Goal: Task Accomplishment & Management: Complete application form

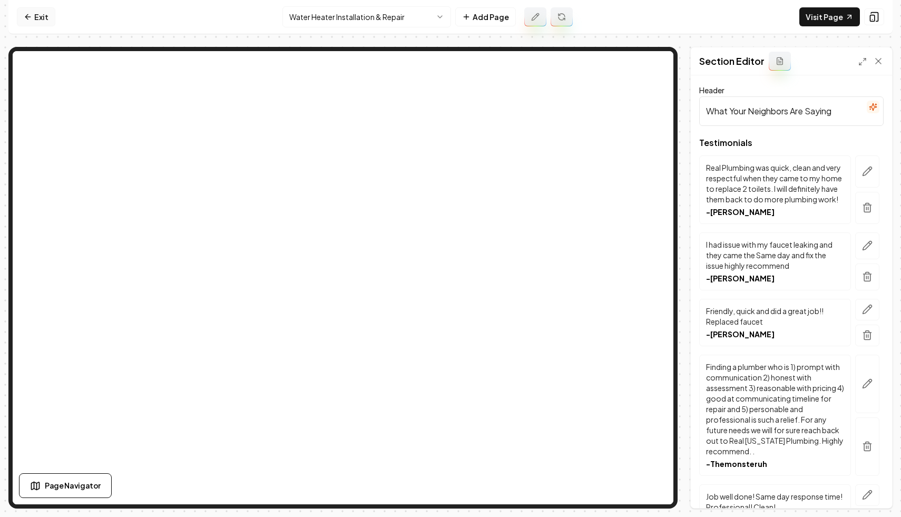
click at [34, 11] on link "Exit" at bounding box center [36, 16] width 38 height 19
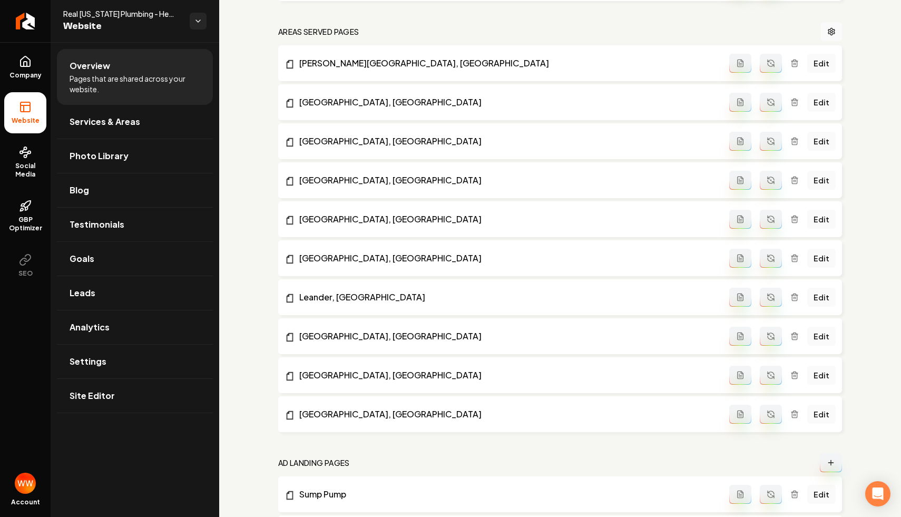
scroll to position [828, 0]
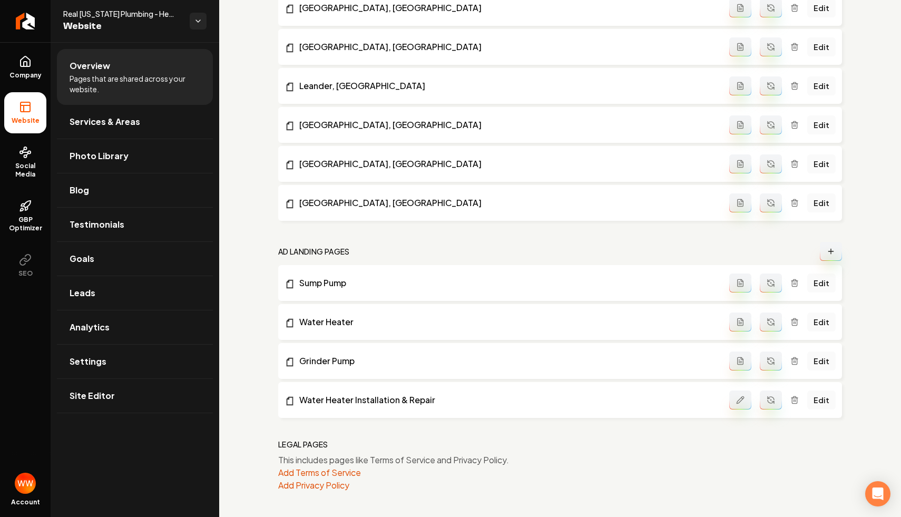
click at [799, 322] on icon "Main content area" at bounding box center [794, 322] width 8 height 8
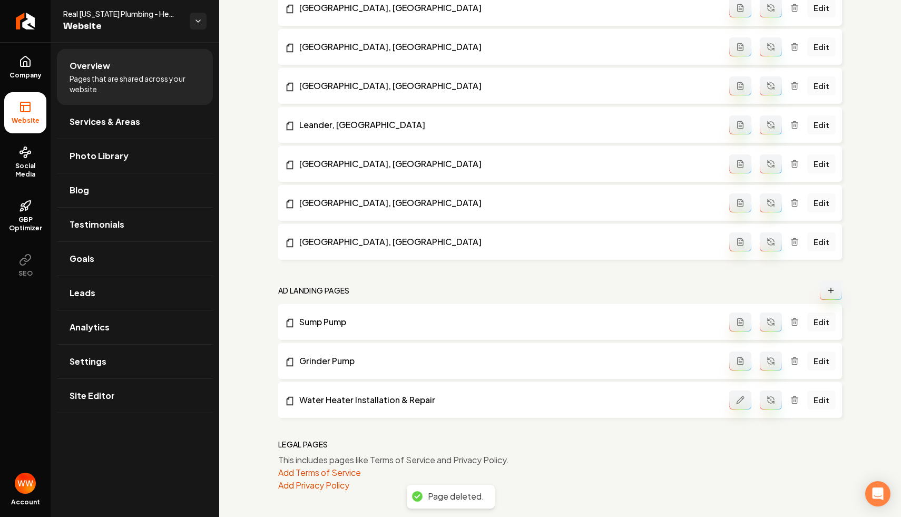
scroll to position [789, 0]
click at [820, 294] on button "Main content area" at bounding box center [831, 290] width 22 height 19
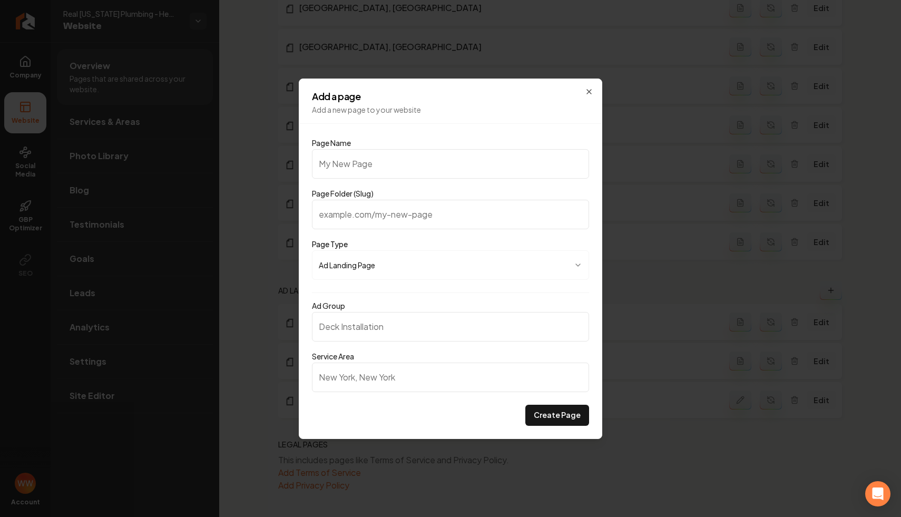
type input "G"
type input "g"
type input "Gr"
type input "gr"
type input "Gri"
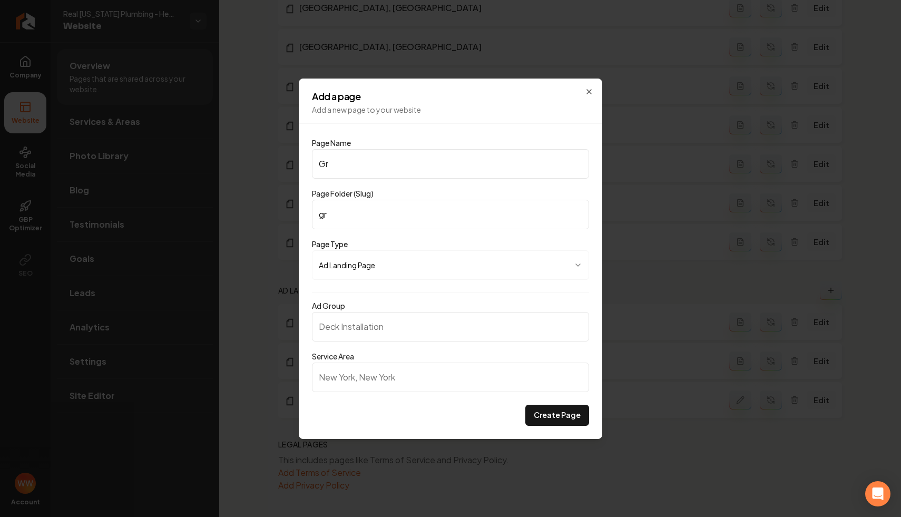
type input "gri"
type input "Grin"
type input "grin"
type input "Grind"
type input "grind"
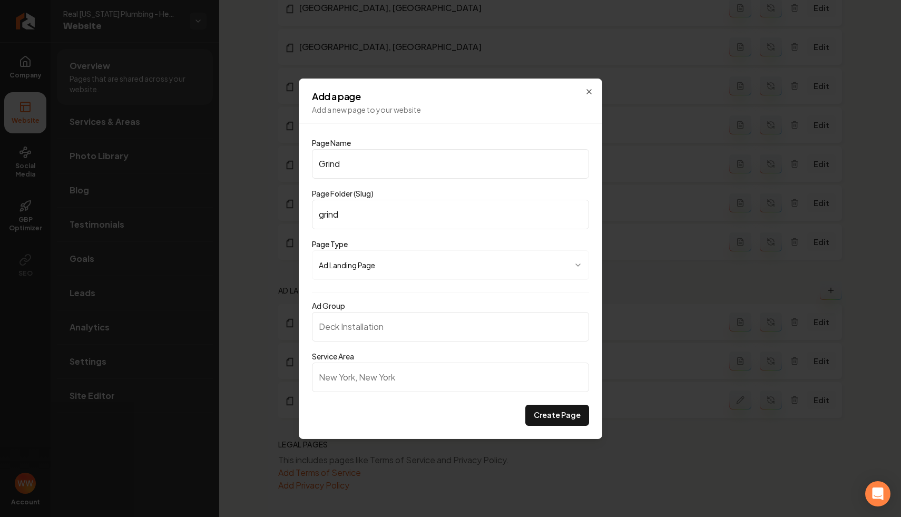
type input "Grind P"
type input "grind-p"
type input "Grind Pu"
type input "grind-pu"
type input "Grind Pum"
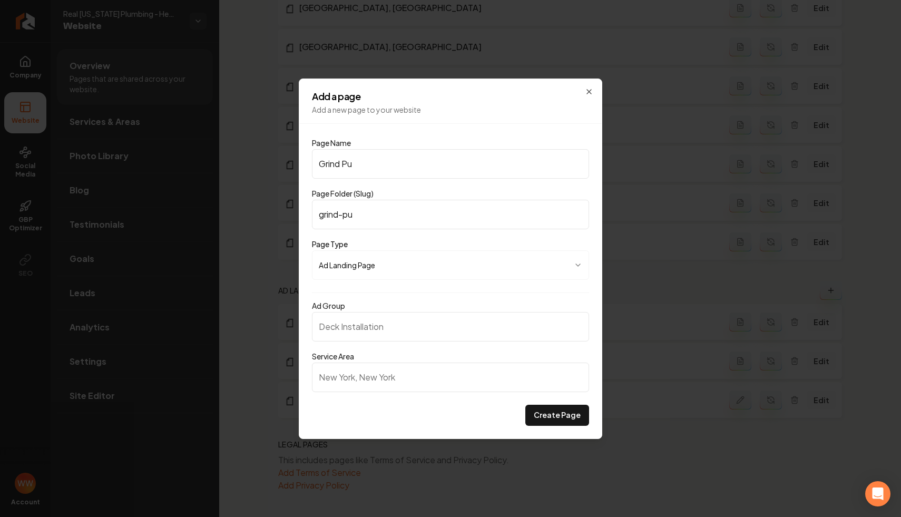
type input "grind-pum"
type input "Grind Pump"
type input "grind-pump"
type input "Grind Pump I"
type input "grind-pump-i"
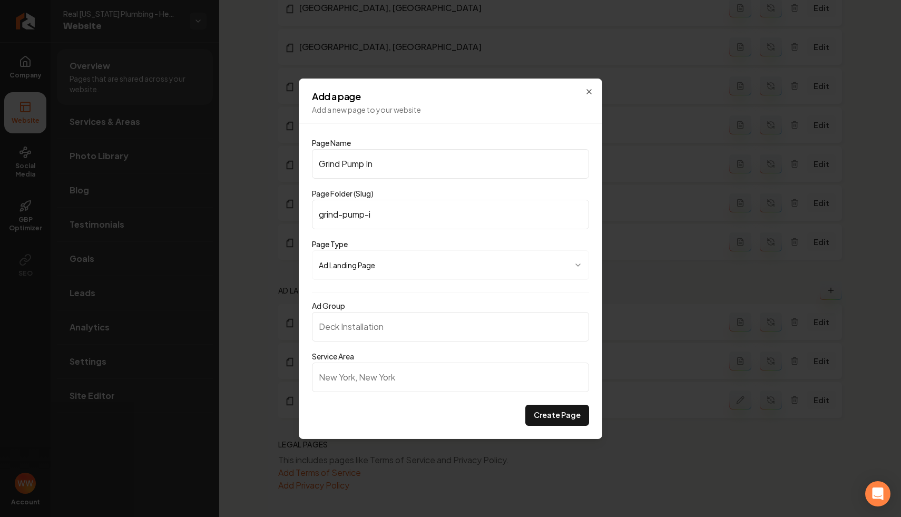
type input "Grind Pump Ins"
type input "grind-pump-ins"
type input "Grind Pump Inst"
type input "grind-pump-inst"
type input "Grind Pump Insta"
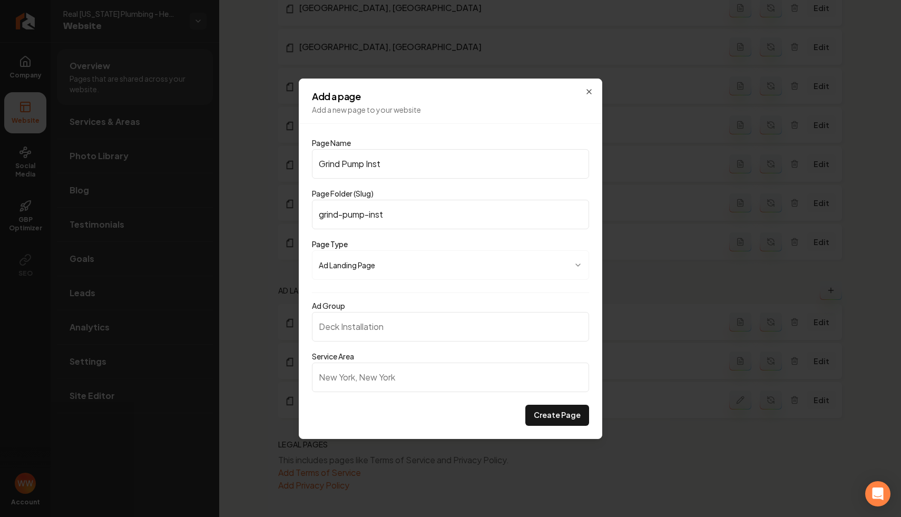
type input "grind-pump-insta"
type input "Grind Pump Instal"
type input "grind-pump-instal"
type input "Grind Pump Install"
type input "grind-pump-install"
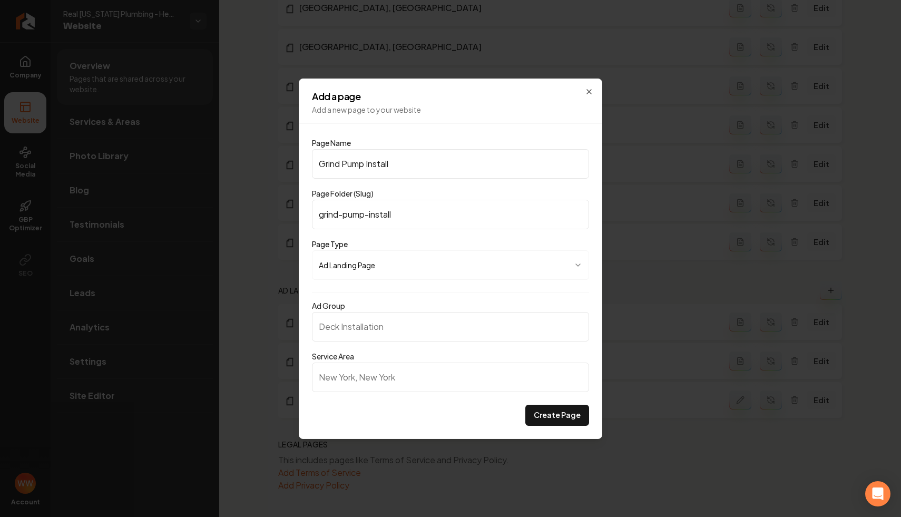
type input "Grind Pump Installa"
type input "grind-pump-installa"
type input "Grind Pump Installat"
type input "grind-pump-installat"
type input "Grind Pump Installati"
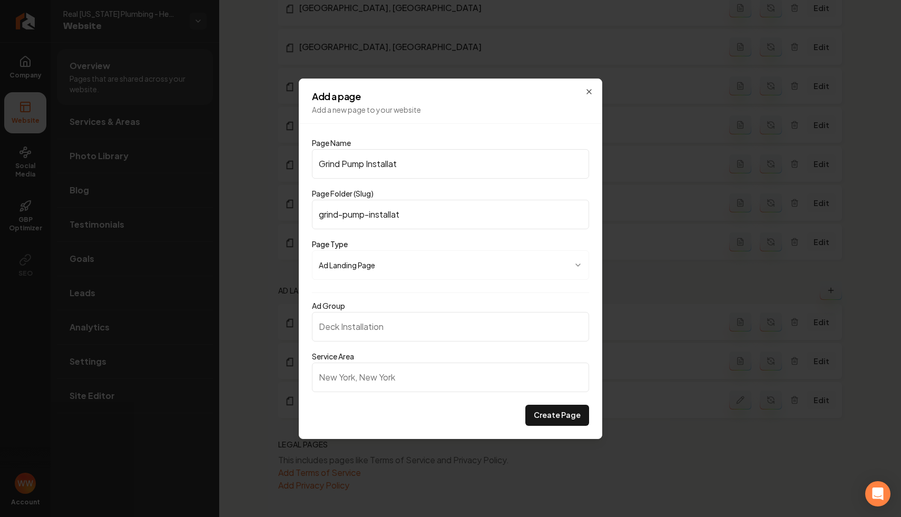
type input "grind-pump-installati"
type input "Grind Pump Installatio"
type input "grind-pump-installatio"
type input "Grind Pump Installation"
type input "grind-pump-installation"
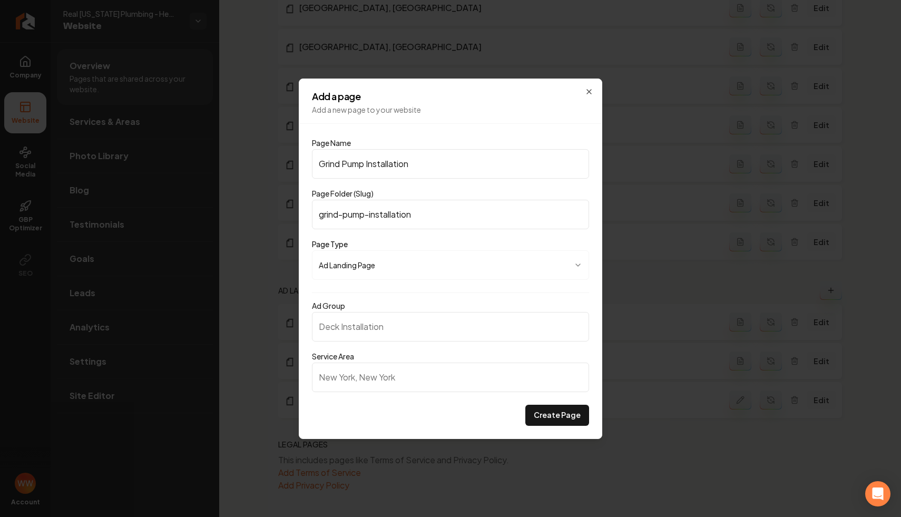
type input "Grind Pump Installation A"
type input "grind-pump-installation-a"
type input "Grind Pump Installation An"
type input "grind-pump-installation-an"
type input "Grind Pump Installation And"
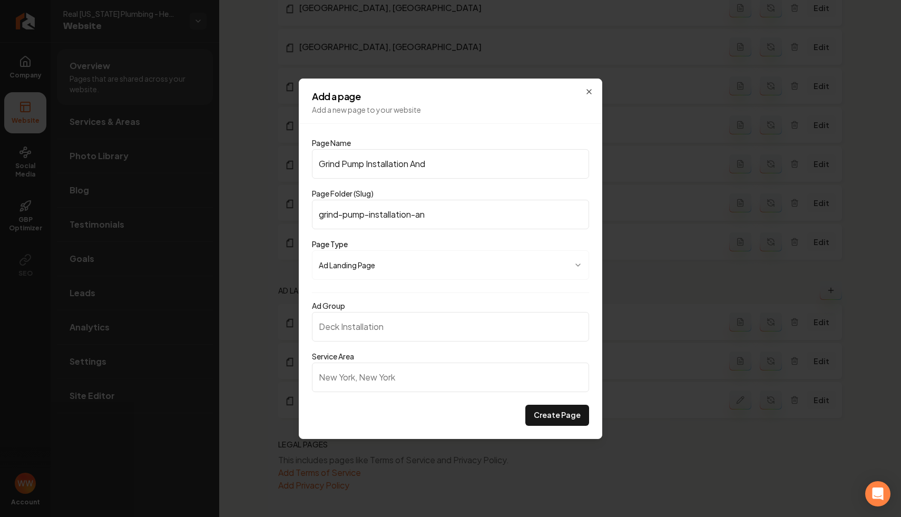
type input "grind-pump-installation-and"
type input "Grind Pump Installation And R"
type input "grind-pump-installation-and-r"
type input "Grind Pump Installation And Re"
type input "grind-pump-installation-and-re"
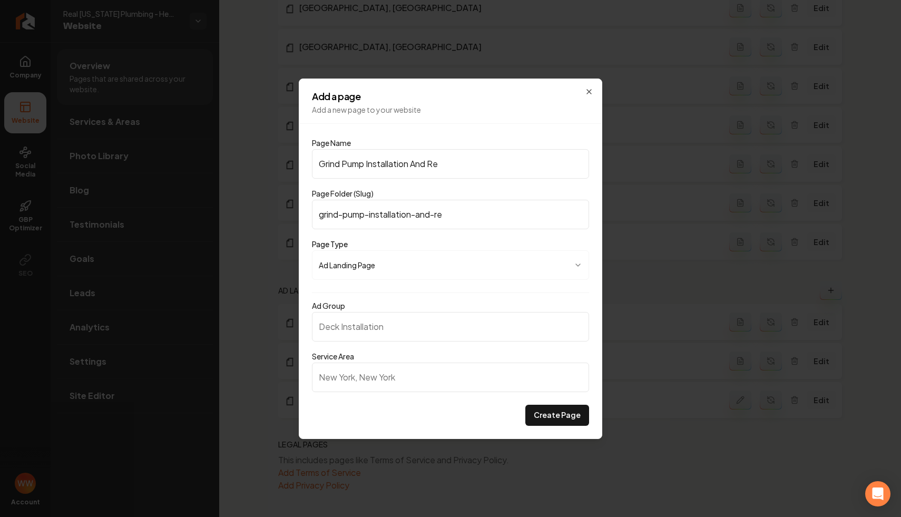
type input "Grind Pump Installation And Rep"
type input "grind-pump-installation-and-rep"
type input "Grind Pump Installation And Repa"
type input "grind-pump-installation-and-repa"
type input "Grind Pump Installation And Repai"
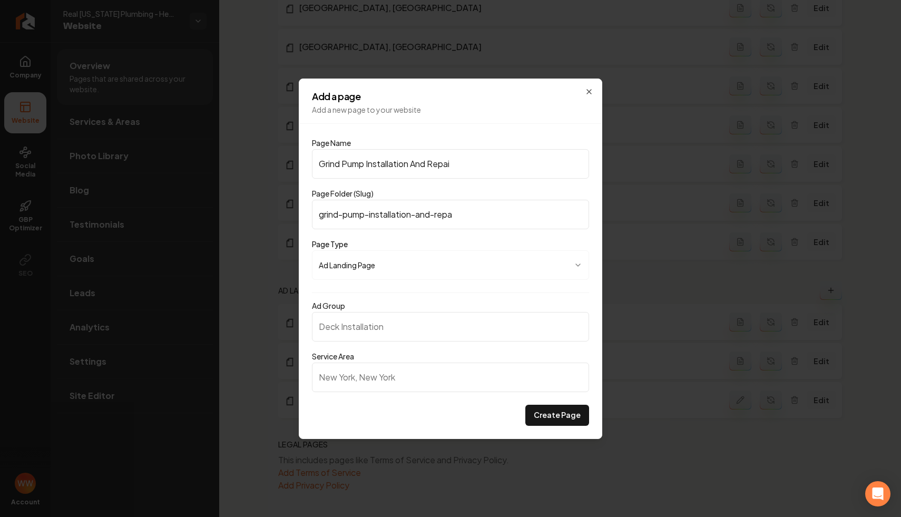
type input "grind-pump-installation-and-repai"
type input "Grind Pump Installation And Repair"
type input "grind-pump-installation-and-repair"
type input "Grind Pump Installation And Repair S"
type input "grind-pump-installation-and-repair-s"
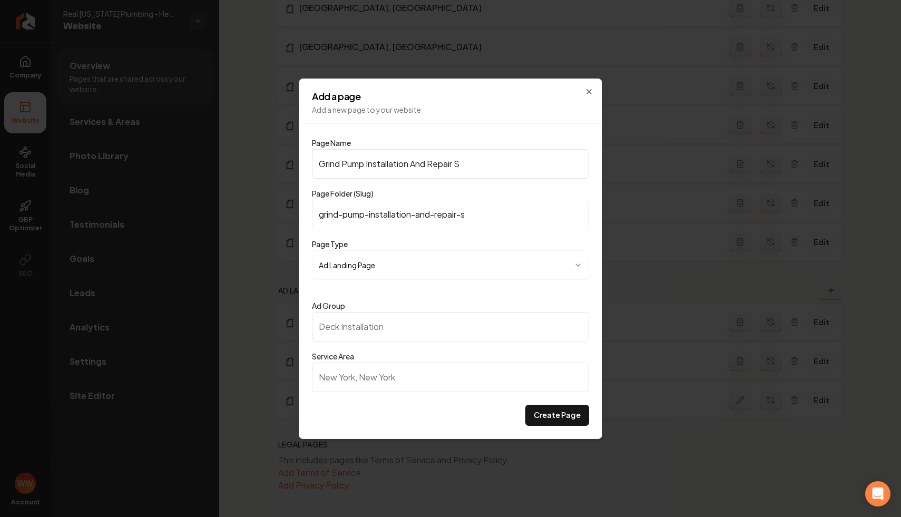
type input "Grind Pump Installation And Repair Se"
type input "grind-pump-installation-and-repair-se"
type input "Grind Pump Installation And Repair Ser"
type input "grind-pump-installation-and-repair-ser"
type input "Grind Pump Installation And Repair Serv"
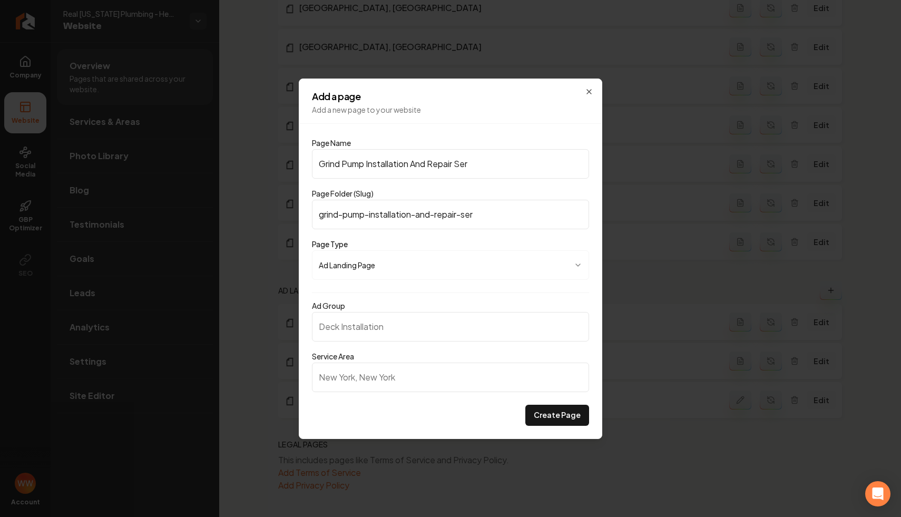
type input "grind-pump-installation-and-repair-serv"
type input "Grind Pump Installation And Repair Servi"
type input "grind-pump-installation-and-repair-servi"
type input "Grind Pump Installation And Repair Servic"
type input "grind-pump-installation-and-repair-servic"
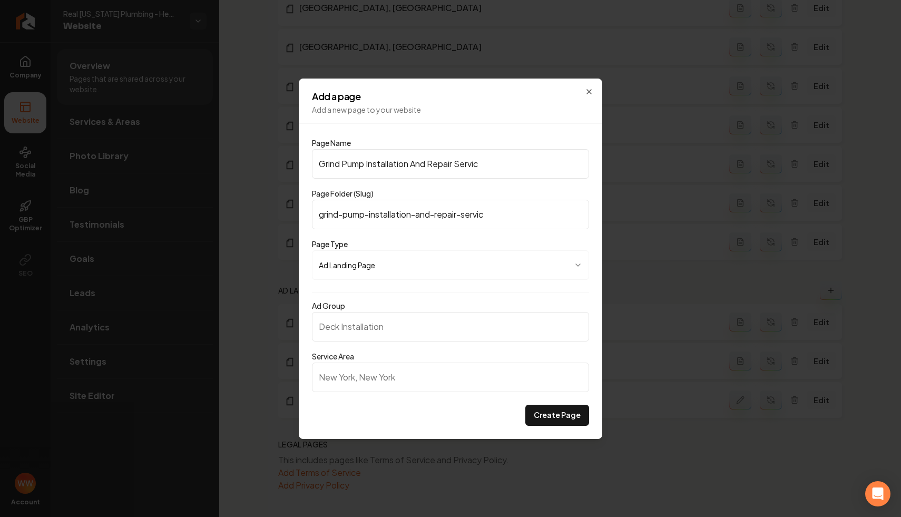
type input "Grind Pump Installation And Repair Service"
type input "grind-pump-installation-and-repair-service"
type input "Grind Pump Installation And Repair Services"
type input "grind-pump-installation-and-repair-services"
type input "Grind Pump Installation And Repair Services"
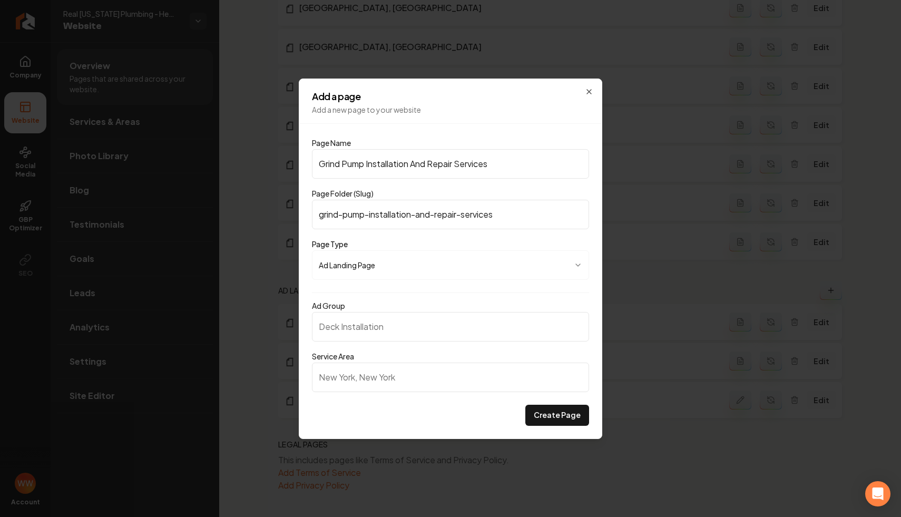
click at [389, 308] on div "Ad Group" at bounding box center [450, 320] width 277 height 42
click at [363, 317] on input "Ad Group" at bounding box center [450, 327] width 277 height 30
paste input "Grind Pump Installation And Repair Services"
type input "Grind Pump Installation And Repair Services"
click at [383, 375] on input "Service Area" at bounding box center [450, 378] width 277 height 30
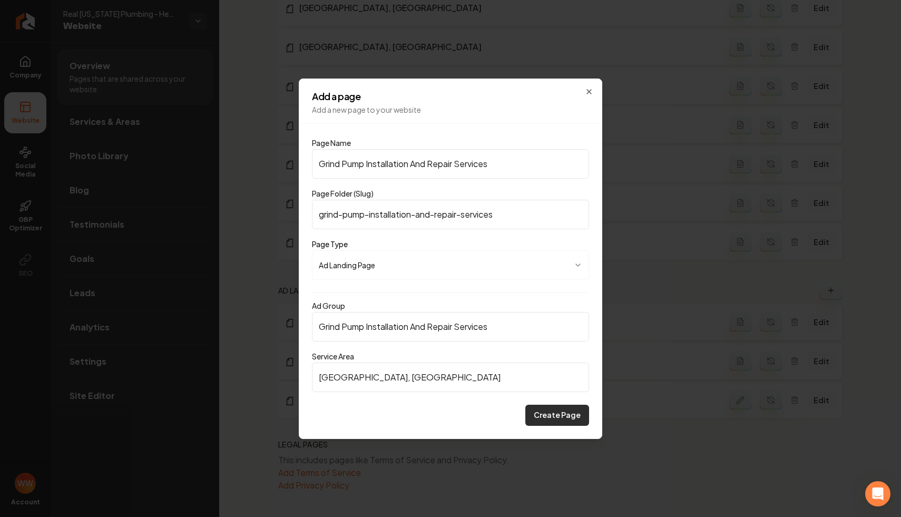
type input "[GEOGRAPHIC_DATA], [GEOGRAPHIC_DATA]"
click at [553, 414] on button "Create Page" at bounding box center [557, 415] width 64 height 21
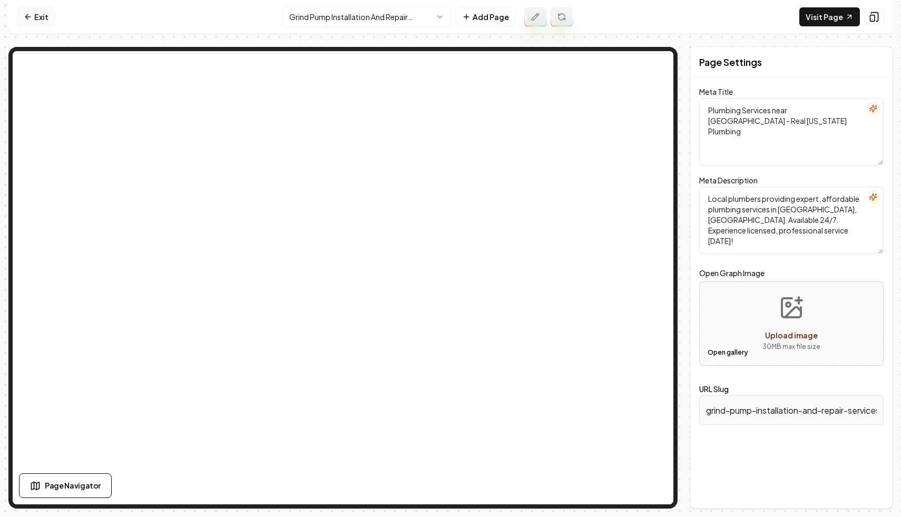
click at [48, 17] on link "Exit" at bounding box center [36, 16] width 38 height 19
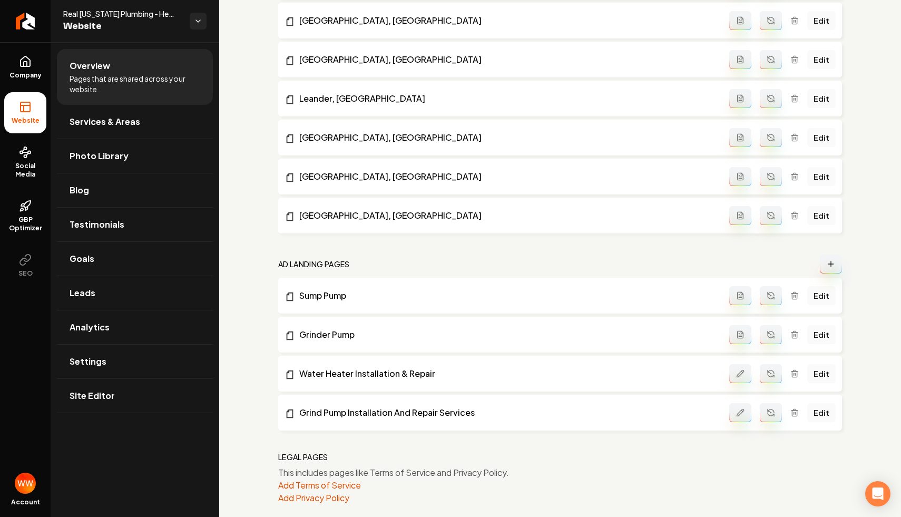
scroll to position [828, 0]
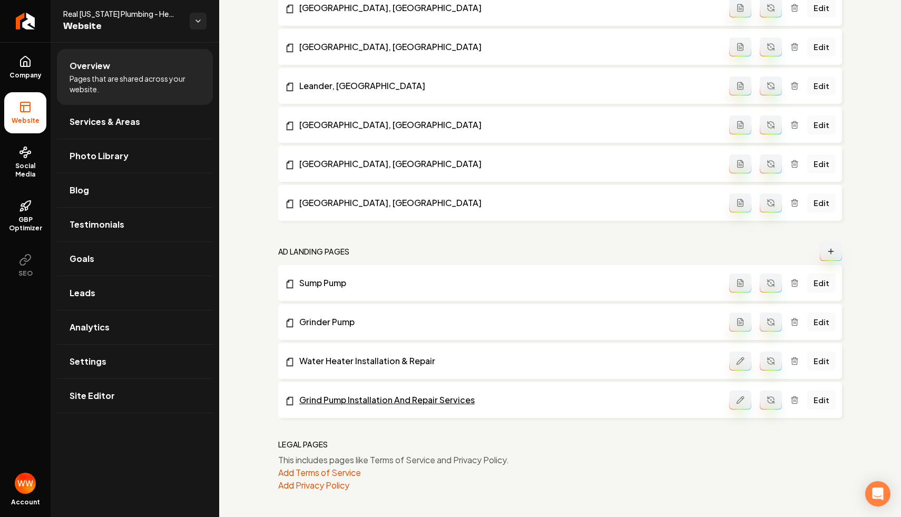
drag, startPoint x: 528, startPoint y: 402, endPoint x: 514, endPoint y: 402, distance: 13.7
click at [831, 251] on icon "Main content area" at bounding box center [831, 251] width 0 height 5
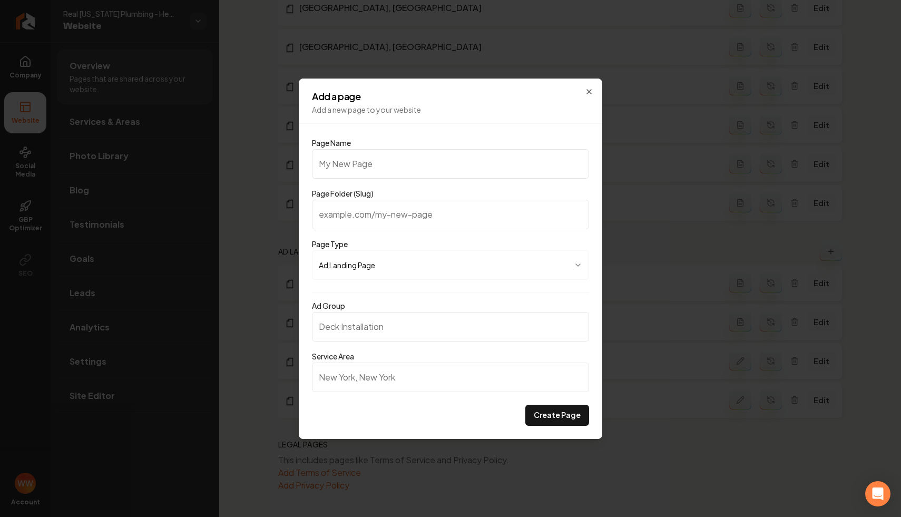
type input "Grind Pump Installation And Repair Services"
type input "grind-pump-installation-and-repair-services"
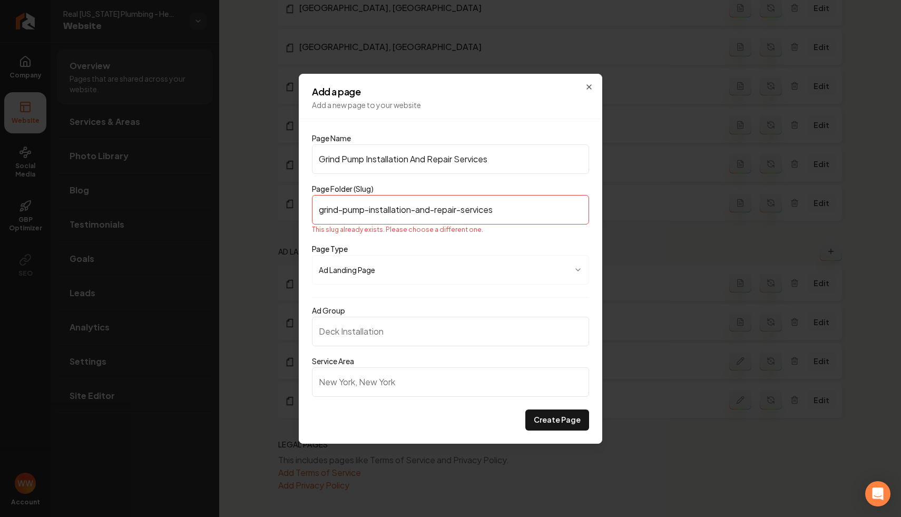
click at [340, 160] on input "Grind Pump Installation And Repair Services" at bounding box center [450, 159] width 277 height 30
type input "[PERSON_NAME] Pump Installation And Repair Services"
type input "[PERSON_NAME]-pump-installation-and-repair-services"
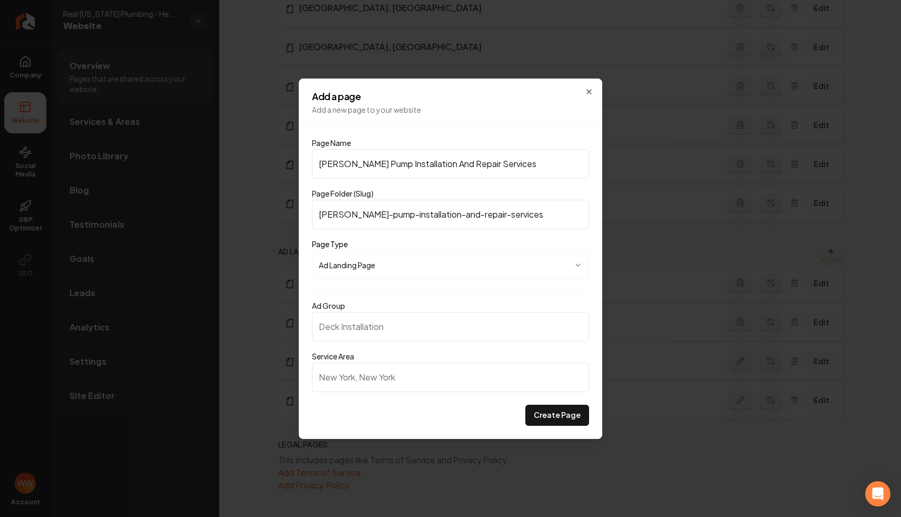
type input "Grinder Pump Installation And Repair Services"
type input "grinder-pump-installation-and-repair-services"
type input "Grinder Pump Installation And Repair Services"
click at [363, 334] on input "Ad Group" at bounding box center [450, 327] width 277 height 30
paste input "Grinder Pump Installation And Repair Services"
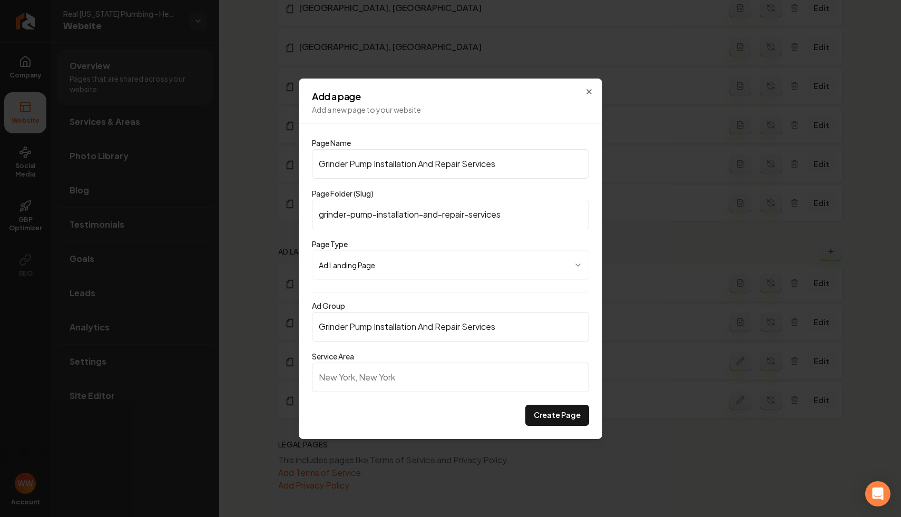
type input "Grinder Pump Installation And Repair Services"
click at [406, 377] on input "Service Area" at bounding box center [450, 378] width 277 height 30
type input "[GEOGRAPHIC_DATA], [GEOGRAPHIC_DATA]"
click at [463, 417] on div "Create Page" at bounding box center [450, 415] width 277 height 21
click at [554, 418] on button "Create Page" at bounding box center [557, 415] width 64 height 21
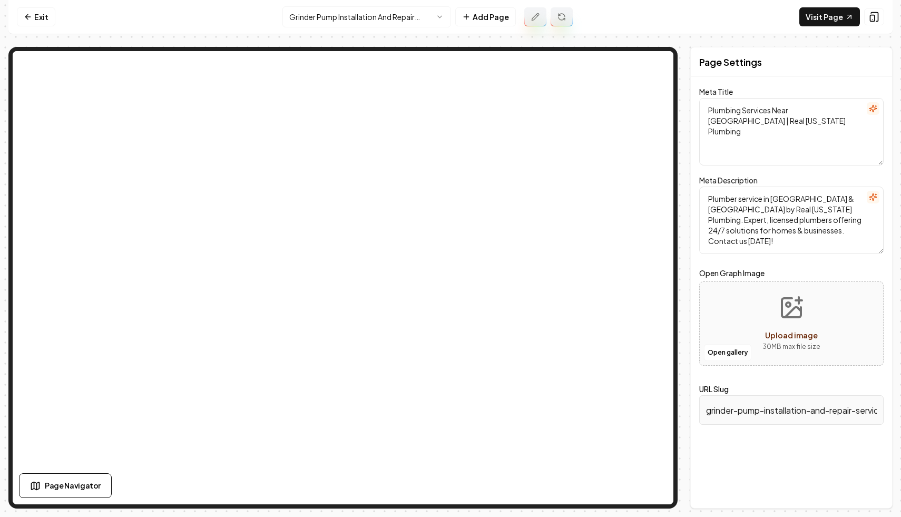
click at [419, 17] on html "Computer Required This feature is only available on a computer. Please switch t…" at bounding box center [450, 258] width 901 height 517
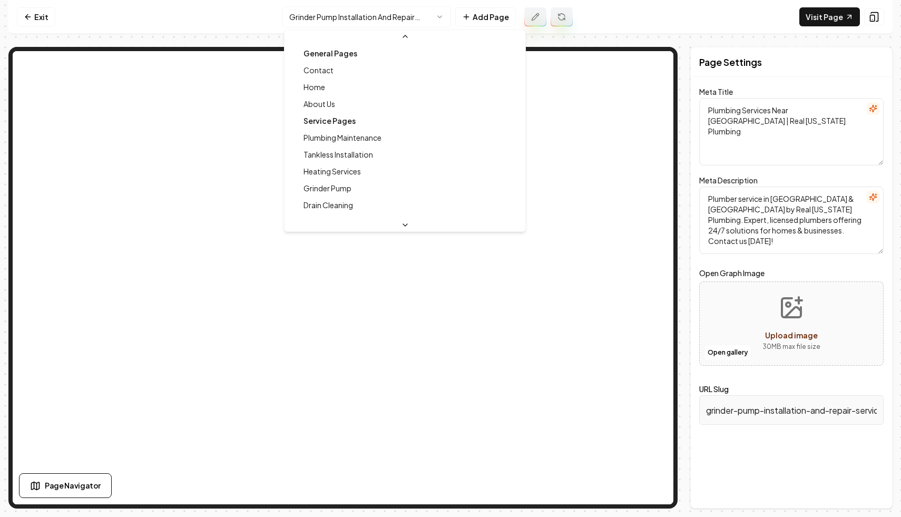
scroll to position [349, 0]
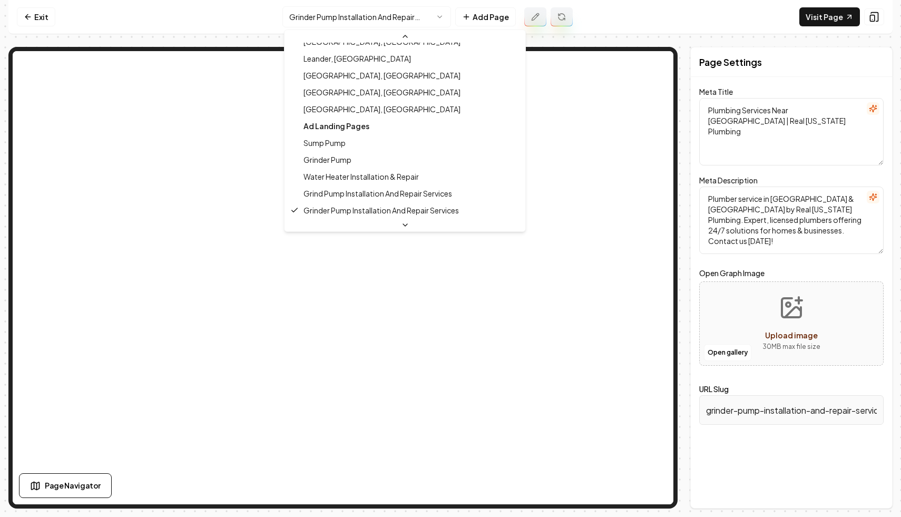
click at [79, 14] on html "Computer Required This feature is only available on a computer. Please switch t…" at bounding box center [450, 258] width 901 height 517
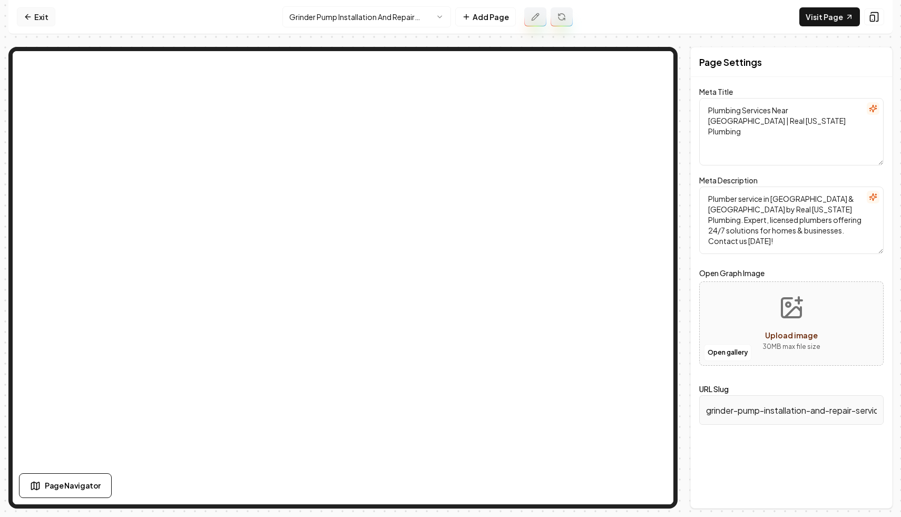
click at [43, 14] on link "Exit" at bounding box center [36, 16] width 38 height 19
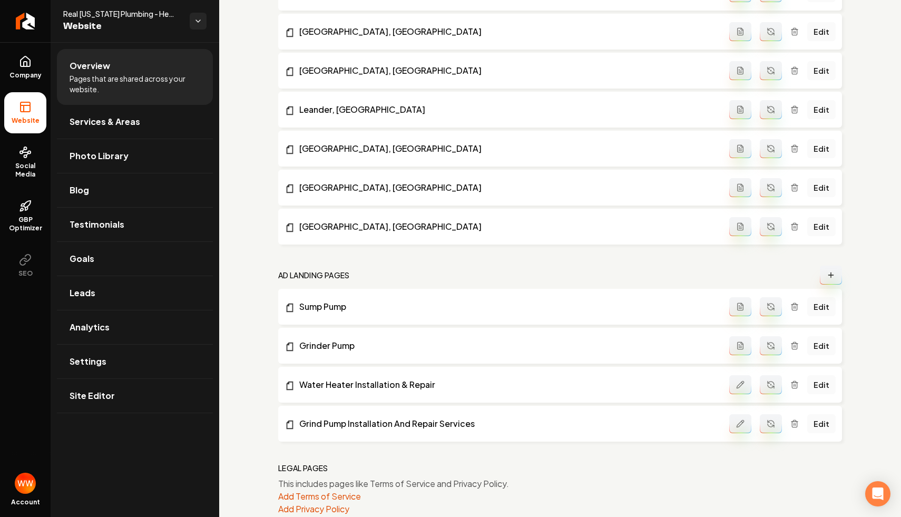
scroll to position [867, 0]
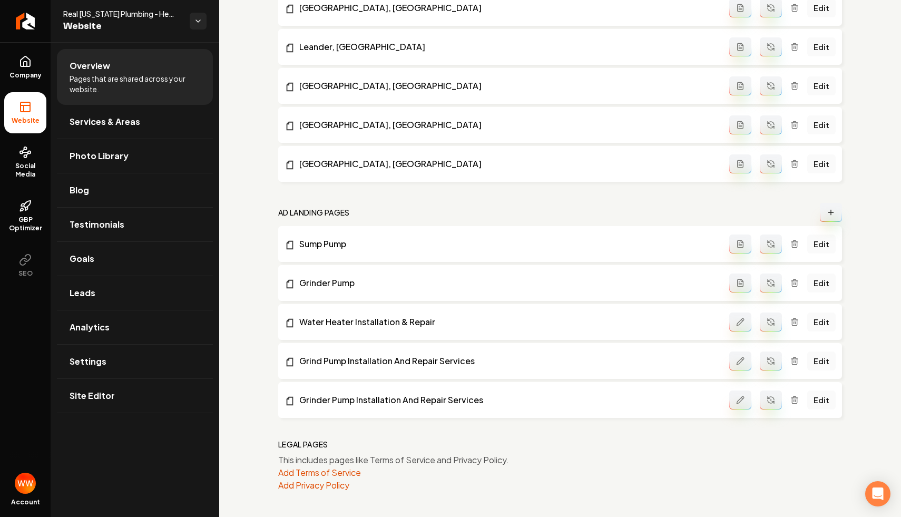
click at [794, 363] on icon "Main content area" at bounding box center [794, 362] width 5 height 6
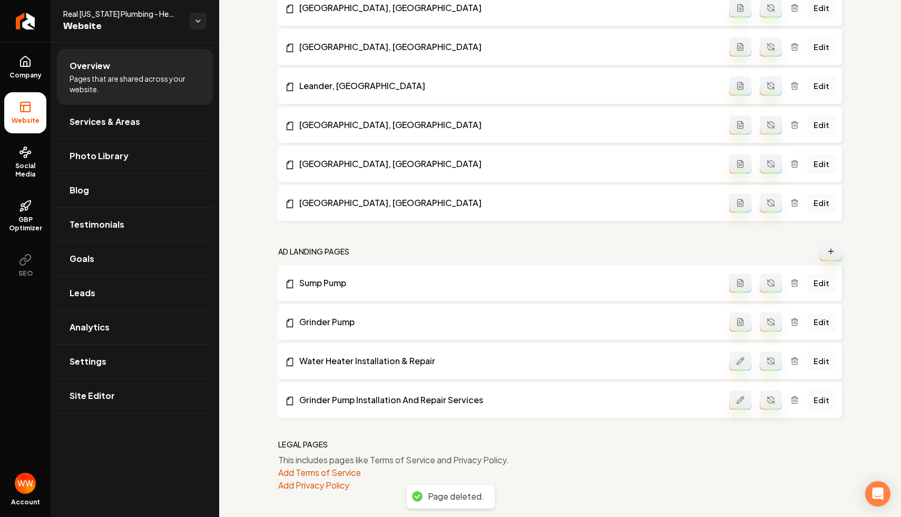
scroll to position [828, 0]
click at [389, 398] on link "Grinder Pump Installation And Repair Services" at bounding box center [507, 400] width 445 height 13
click at [741, 401] on icon "Main content area" at bounding box center [740, 400] width 8 height 8
click at [815, 398] on link "Edit" at bounding box center [821, 399] width 28 height 19
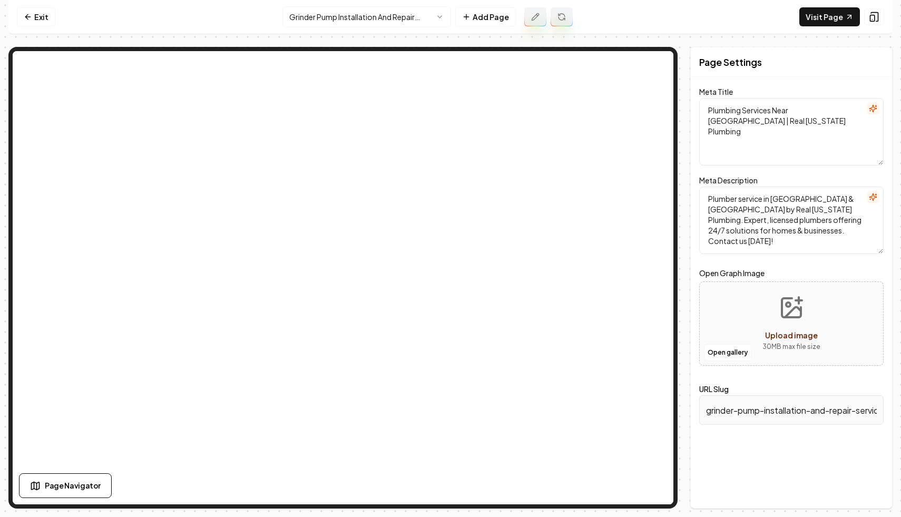
type textarea "Grinder Pump Services in [GEOGRAPHIC_DATA] - Real [US_STATE] Plumbing"
type textarea "Discover top-notch grinder pump installation and repair services in [GEOGRAPHIC…"
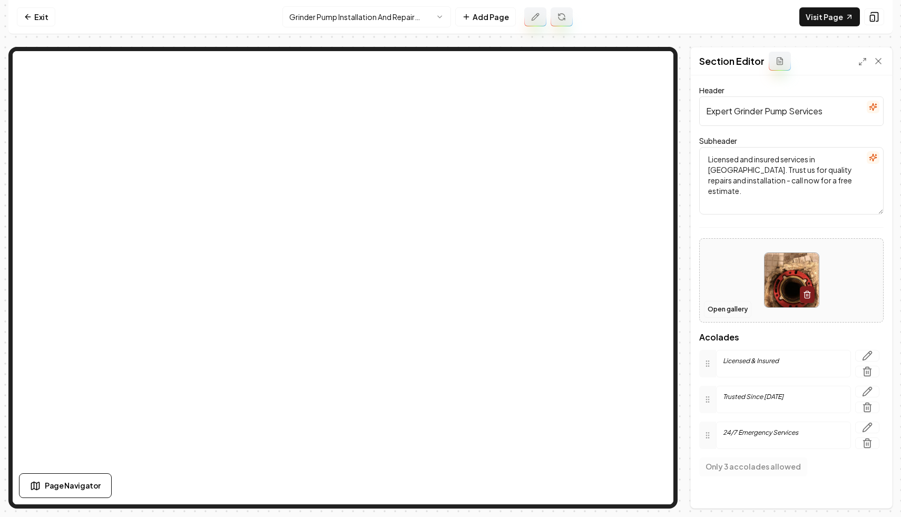
click at [729, 314] on button "Open gallery" at bounding box center [727, 309] width 47 height 17
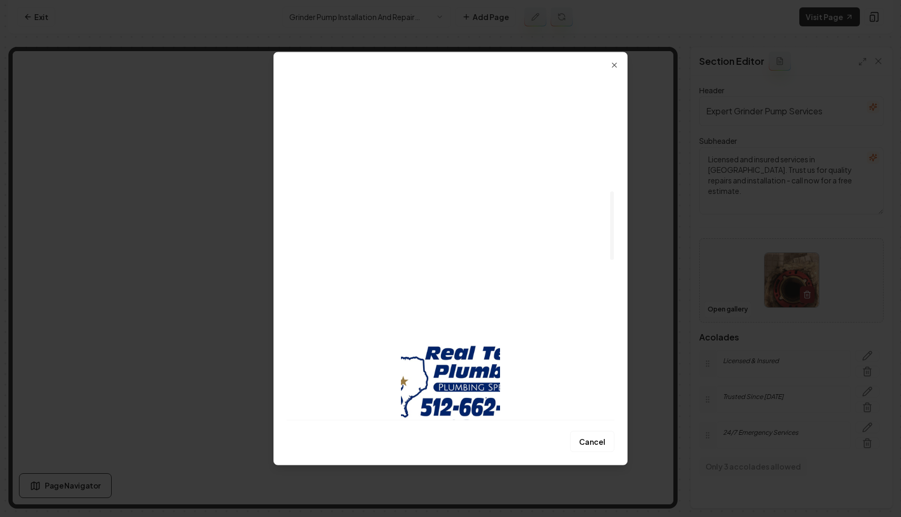
scroll to position [619, 0]
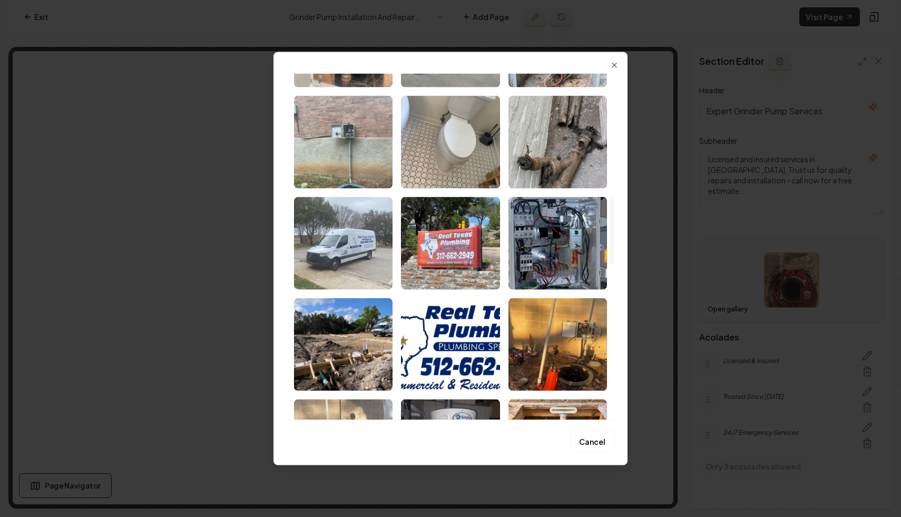
click at [374, 250] on img "Select image image_67efce88432c476416aff2c9.jpeg" at bounding box center [343, 243] width 99 height 93
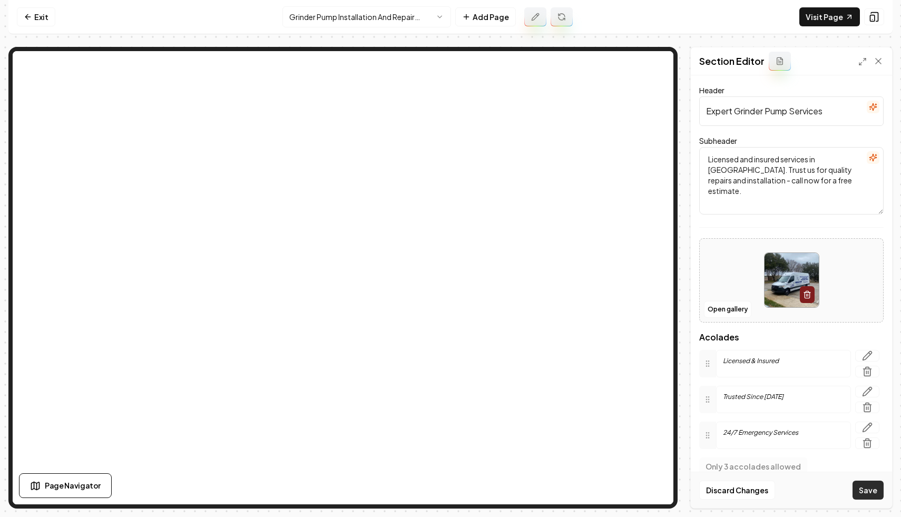
click at [874, 489] on button "Save" at bounding box center [868, 490] width 31 height 19
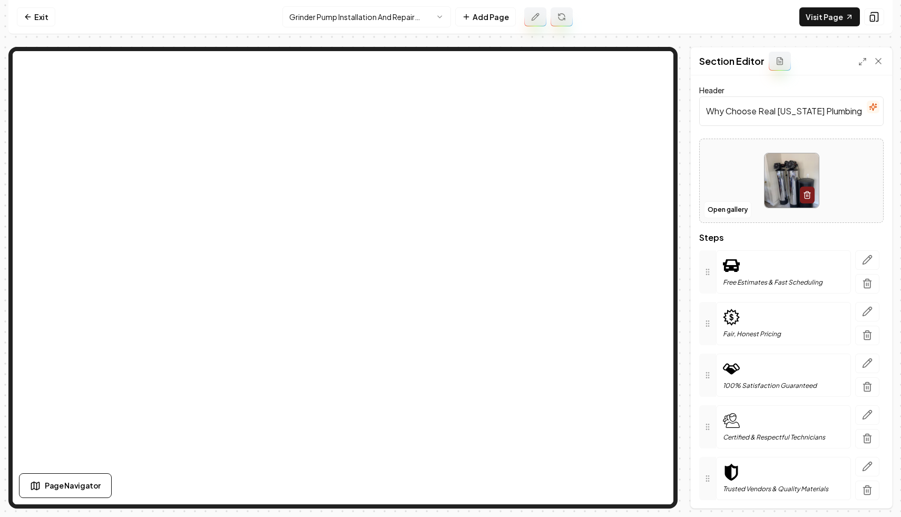
scroll to position [7, 0]
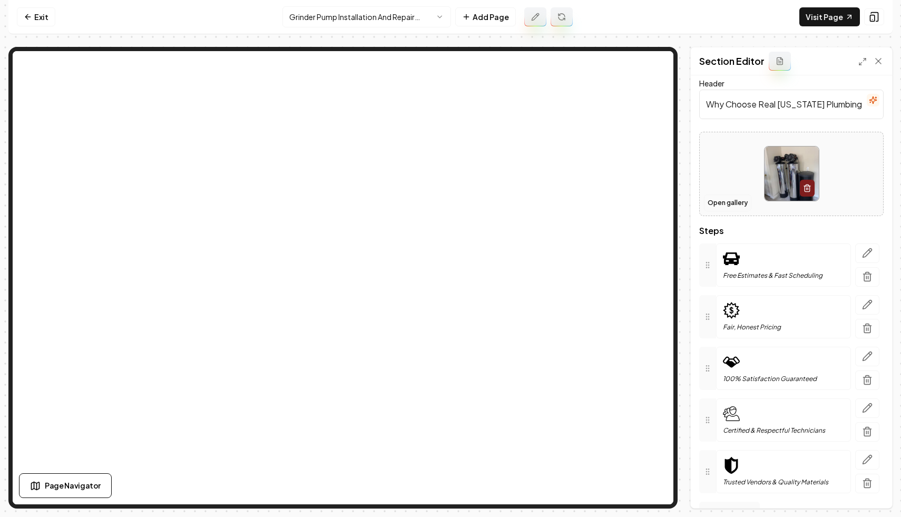
click at [740, 206] on button "Open gallery" at bounding box center [727, 202] width 47 height 17
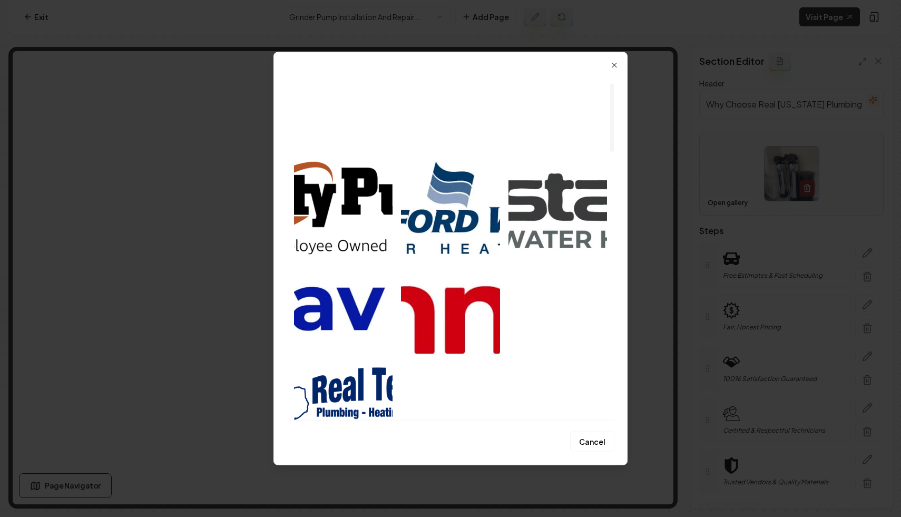
scroll to position [46, 0]
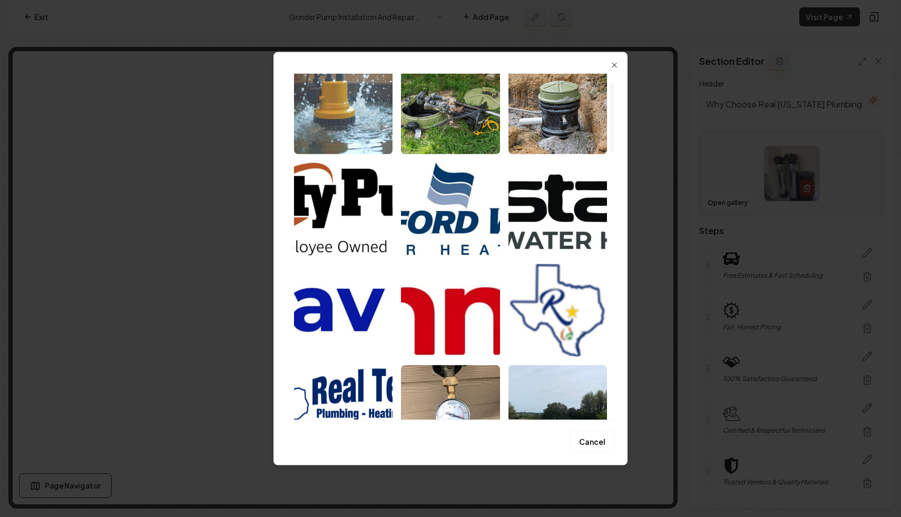
click at [379, 149] on img "Select image image_689f1f655c7cd75eb8aedc4f.jpg" at bounding box center [343, 107] width 99 height 93
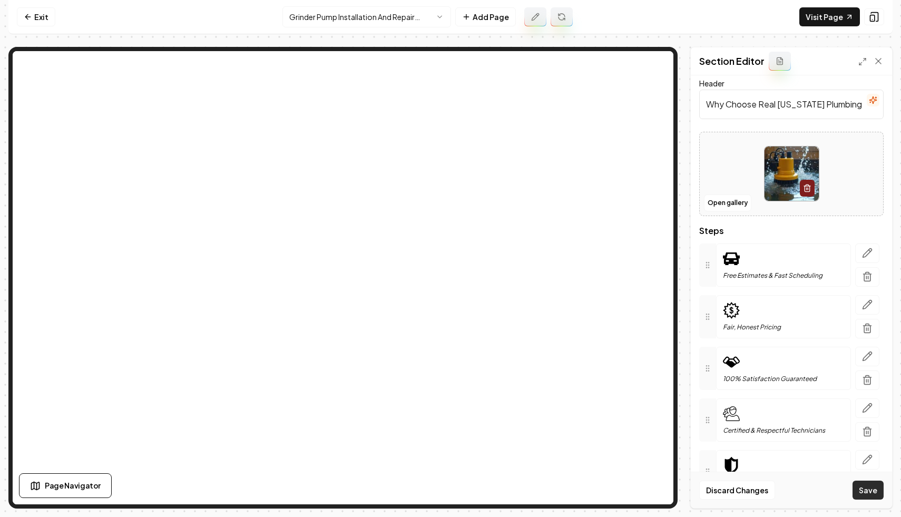
click at [865, 493] on button "Save" at bounding box center [868, 490] width 31 height 19
click at [779, 97] on input "Why Choose Real [US_STATE] Plumbing - Heating and Air" at bounding box center [791, 105] width 184 height 30
type input "Why Choose Us for Grind Pump Installation & Repair?"
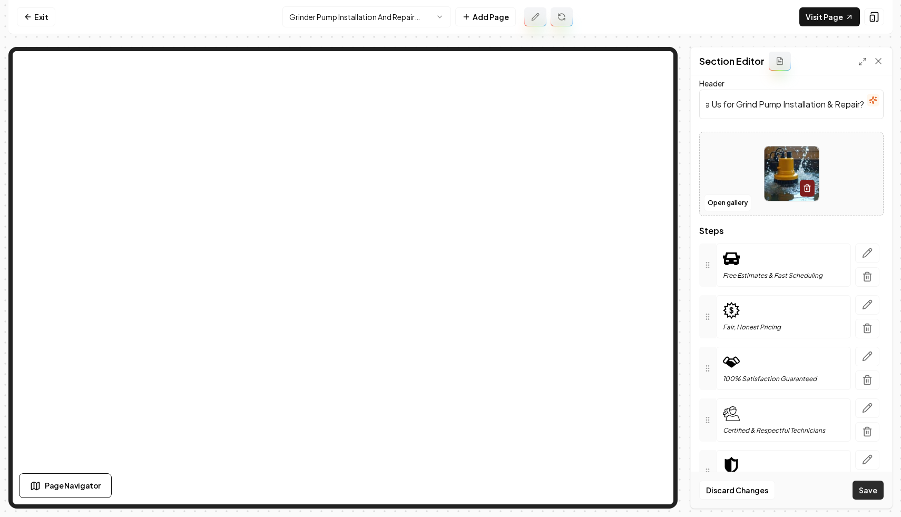
click at [865, 488] on button "Save" at bounding box center [868, 490] width 31 height 19
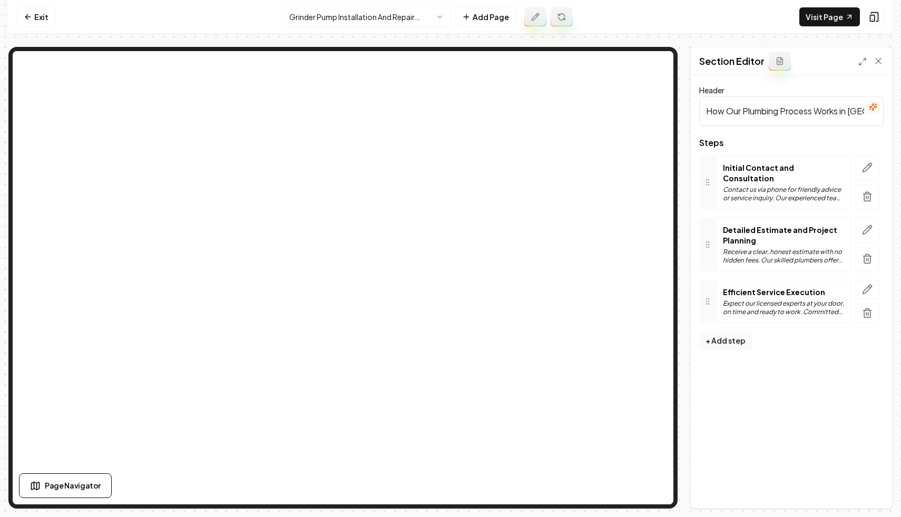
click at [759, 111] on input "How Our Plumbing Process Works in [GEOGRAPHIC_DATA], [GEOGRAPHIC_DATA]" at bounding box center [791, 111] width 184 height 30
type input "Our"
type input "Seamle"
type input "t"
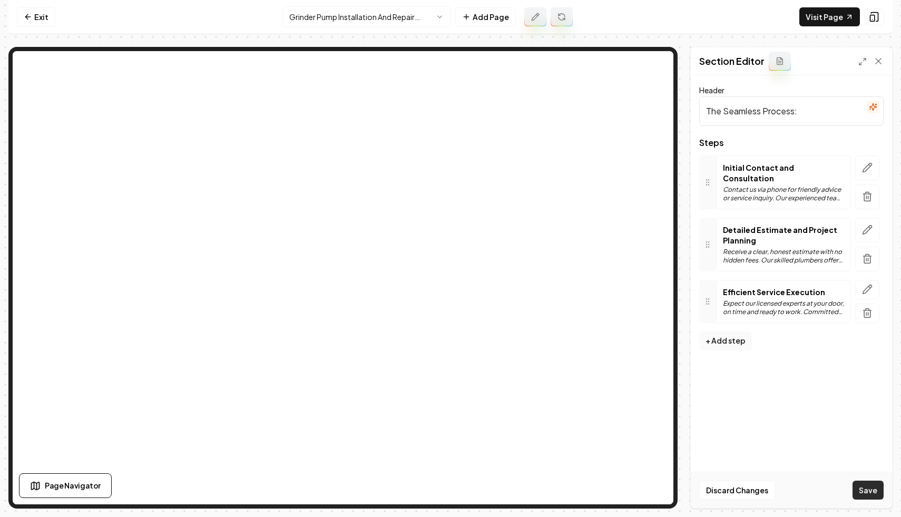
type input "The Seamless Process:"
click at [861, 488] on button "Save" at bounding box center [868, 490] width 31 height 19
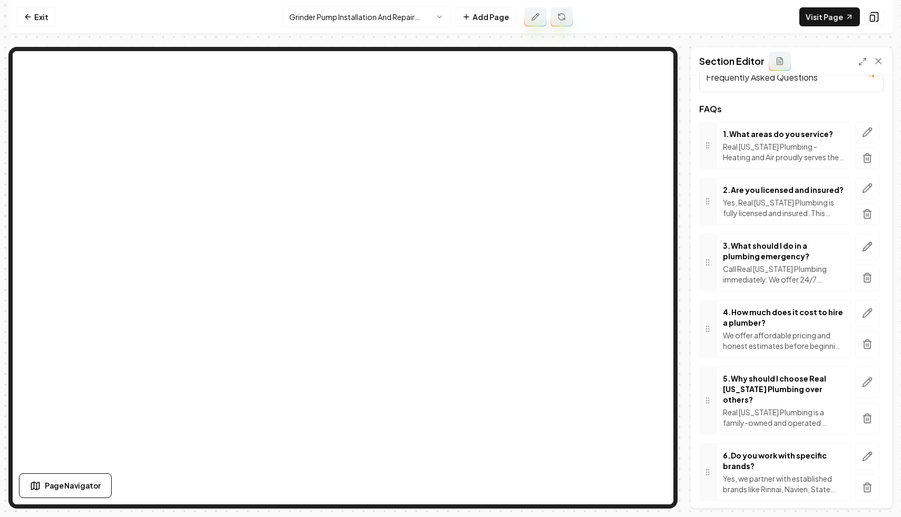
scroll to position [56, 0]
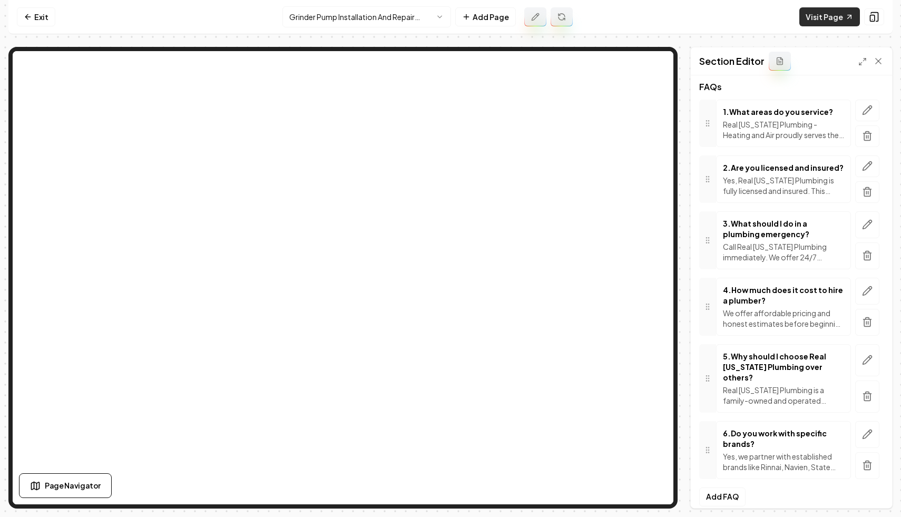
click at [836, 23] on link "Visit Page" at bounding box center [829, 16] width 61 height 19
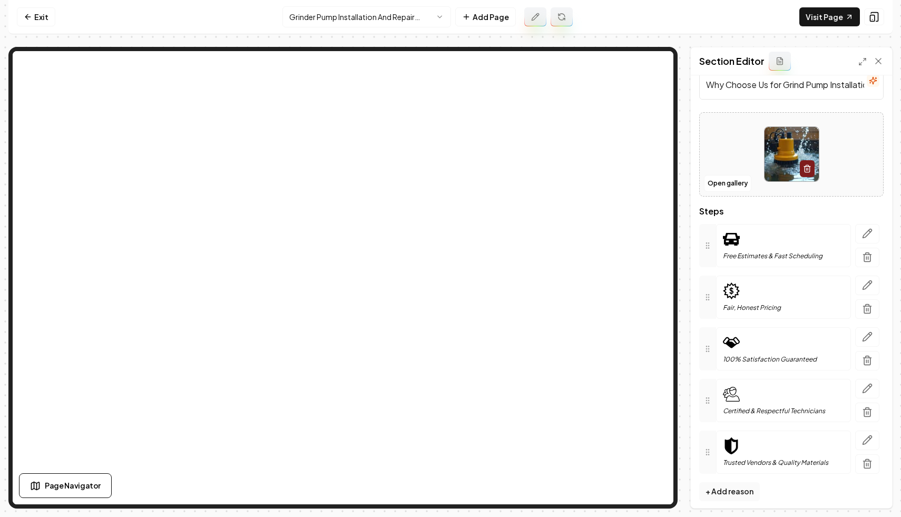
scroll to position [32, 0]
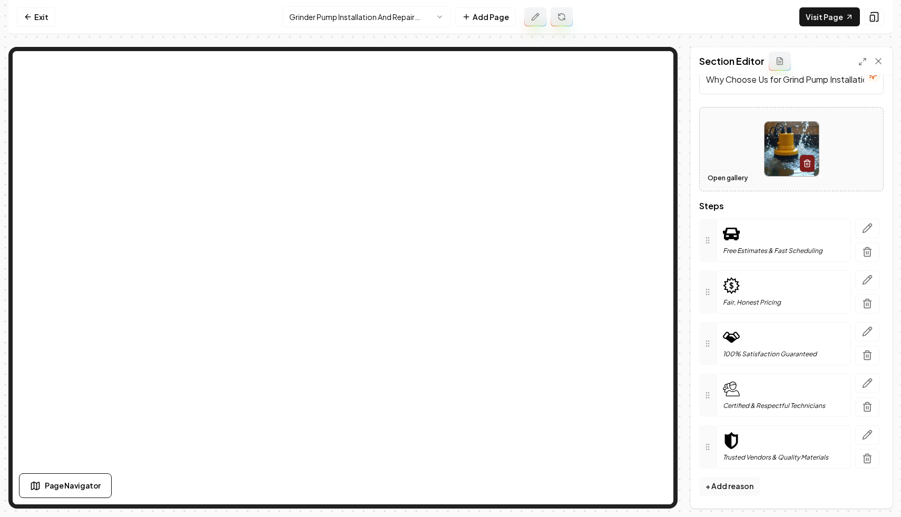
click at [726, 175] on button "Open gallery" at bounding box center [727, 178] width 47 height 17
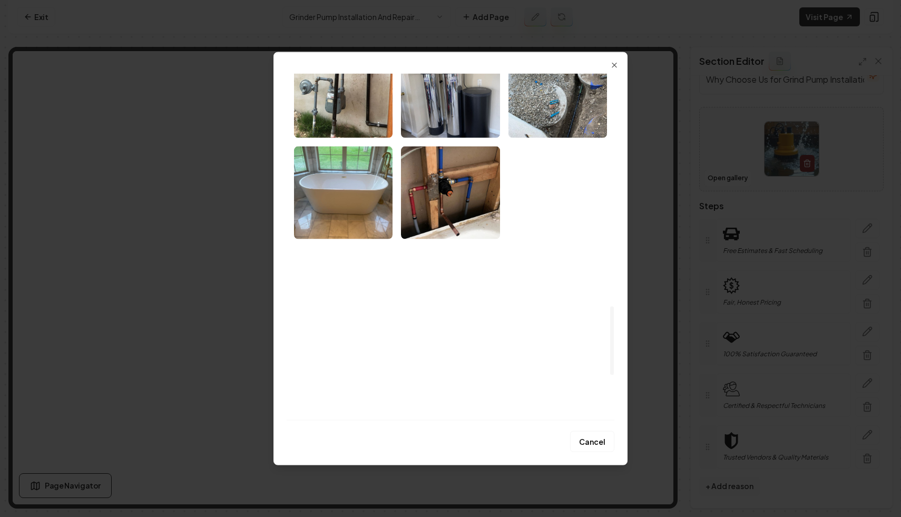
scroll to position [1403, 0]
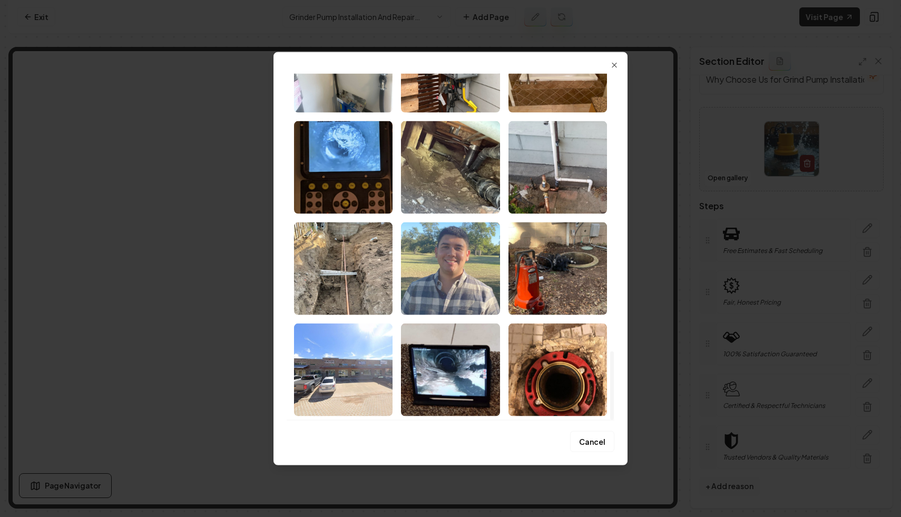
click at [443, 266] on img "Select image image_67efce87432c476416afe9ed.jpeg" at bounding box center [450, 268] width 99 height 93
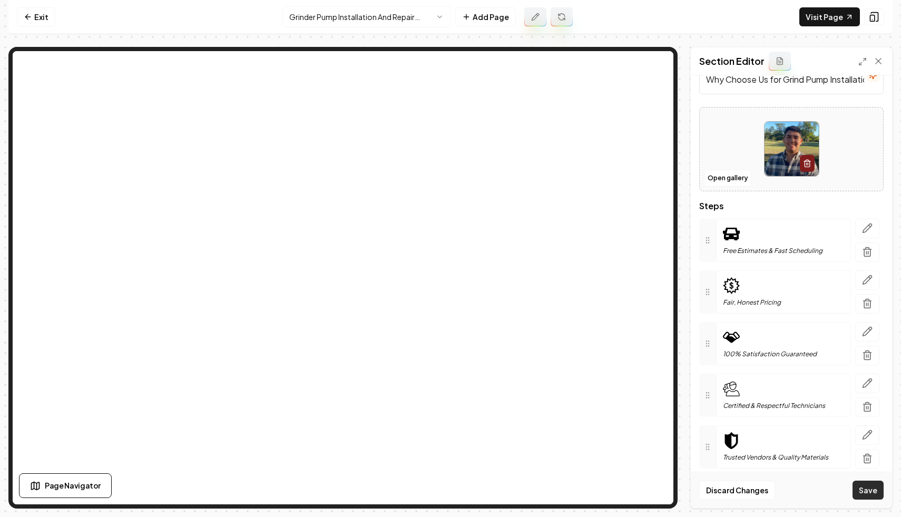
click at [857, 493] on button "Save" at bounding box center [868, 490] width 31 height 19
click at [616, 7] on nav "Exit Grinder Pump Installation And Repair Services Add Page Visit Page" at bounding box center [450, 17] width 884 height 34
click at [38, 15] on link "Exit" at bounding box center [36, 16] width 38 height 19
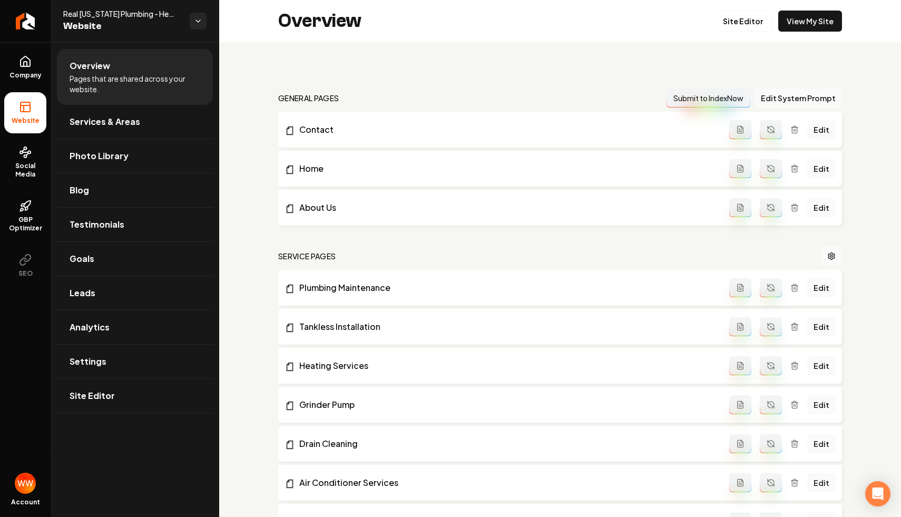
drag, startPoint x: 356, startPoint y: 84, endPoint x: 415, endPoint y: 104, distance: 62.0
click at [415, 104] on nav "general pages Submit to IndexNow Edit System Prompt" at bounding box center [560, 98] width 564 height 19
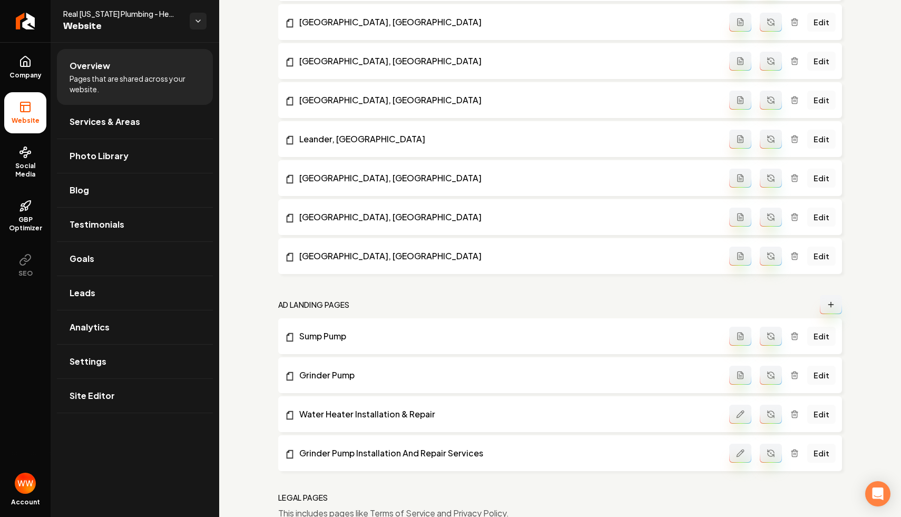
scroll to position [828, 0]
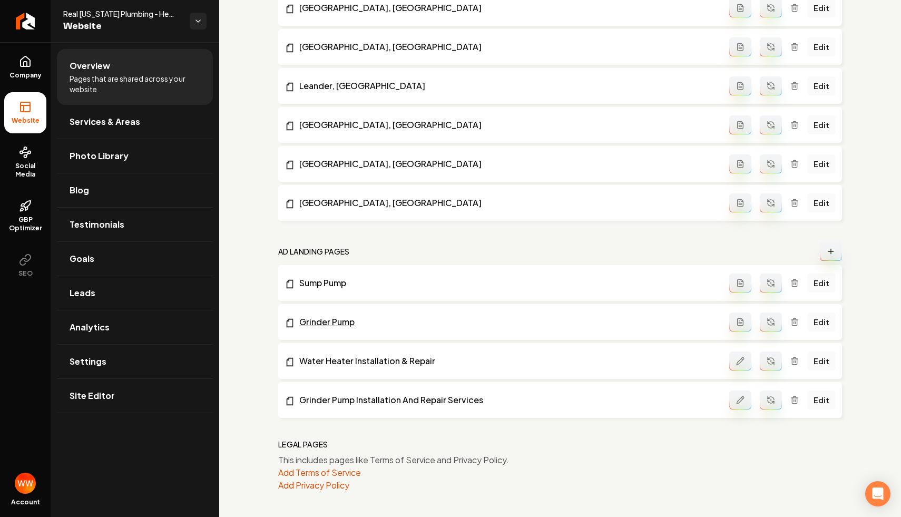
click at [336, 322] on link "Grinder Pump" at bounding box center [507, 322] width 445 height 13
click at [793, 323] on icon "Main content area" at bounding box center [794, 322] width 8 height 8
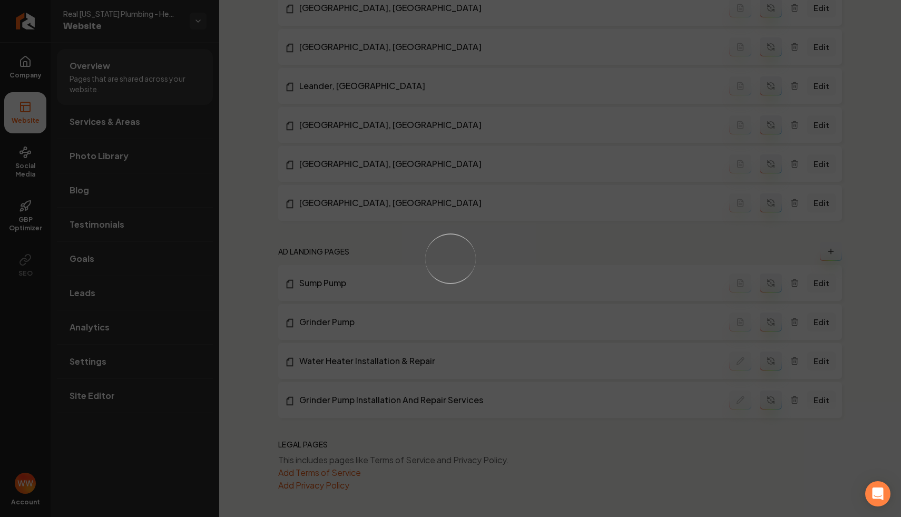
scroll to position [789, 0]
